Goal: Information Seeking & Learning: Check status

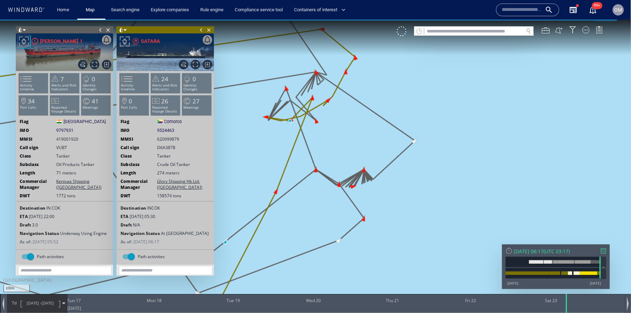
drag, startPoint x: 318, startPoint y: 132, endPoint x: 320, endPoint y: 182, distance: 49.9
click at [320, 182] on canvas "Map" at bounding box center [315, 162] width 631 height 286
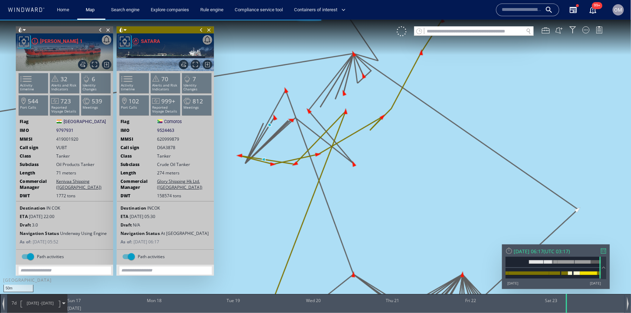
drag, startPoint x: 569, startPoint y: 304, endPoint x: 569, endPoint y: 325, distance: 20.4
click at [569, 312] on html "50m © Mapbox © OpenStreetMap Improve this map 0 0 [DATE] Sun 17 Mon 18 Tue 19 W…" at bounding box center [315, 165] width 631 height 293
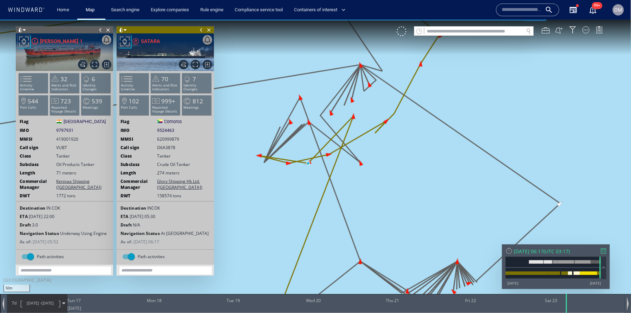
drag, startPoint x: 380, startPoint y: 156, endPoint x: 405, endPoint y: 175, distance: 31.8
click at [404, 174] on canvas "Map" at bounding box center [315, 162] width 631 height 286
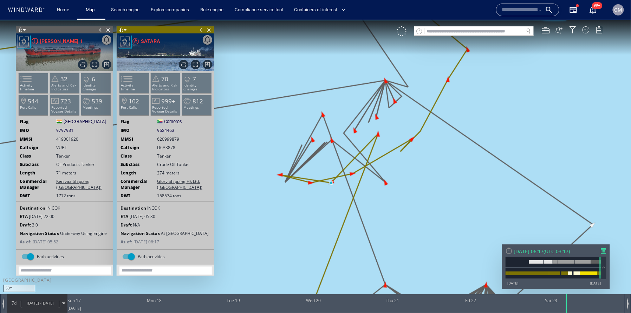
drag, startPoint x: 405, startPoint y: 175, endPoint x: 447, endPoint y: 203, distance: 50.4
click at [447, 203] on canvas "Map" at bounding box center [315, 162] width 631 height 286
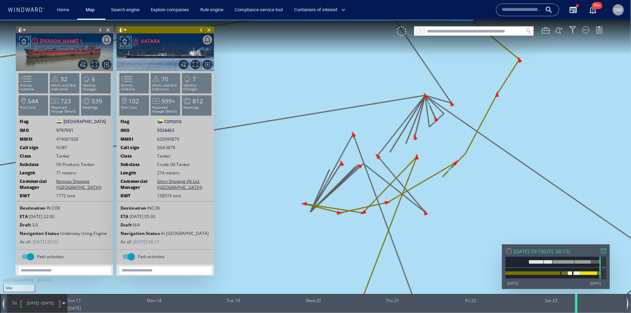
drag, startPoint x: 567, startPoint y: 307, endPoint x: 577, endPoint y: 309, distance: 10.1
click at [577, 309] on div at bounding box center [577, 302] width 7 height 19
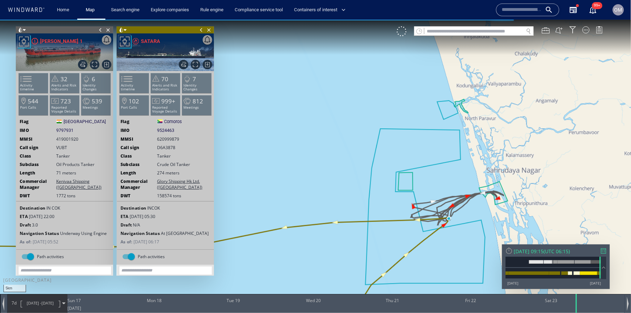
drag, startPoint x: 464, startPoint y: 239, endPoint x: 435, endPoint y: 234, distance: 29.3
click at [435, 234] on canvas "Map" at bounding box center [315, 162] width 631 height 286
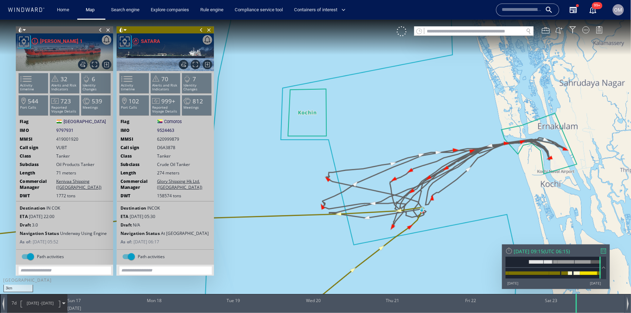
click at [61, 130] on span "9797931" at bounding box center [64, 130] width 17 height 6
copy span "9797931"
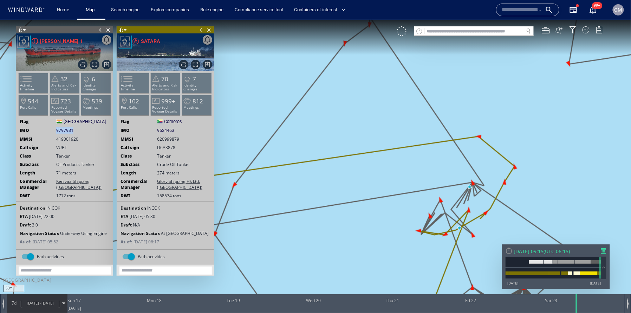
drag, startPoint x: 460, startPoint y: 223, endPoint x: 445, endPoint y: 205, distance: 23.2
click at [445, 205] on canvas "Map" at bounding box center [315, 162] width 631 height 286
